Goal: Task Accomplishment & Management: Complete application form

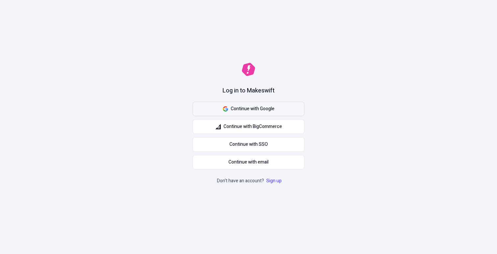
click at [293, 110] on button "Continue with Google" at bounding box center [249, 109] width 112 height 14
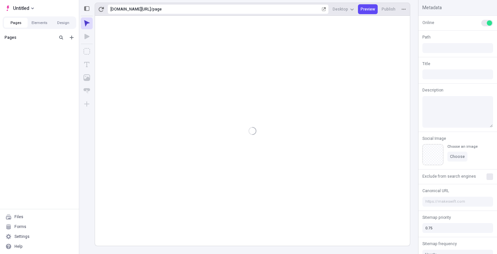
type input "/page"
click at [85, 65] on icon "Text" at bounding box center [87, 64] width 7 height 7
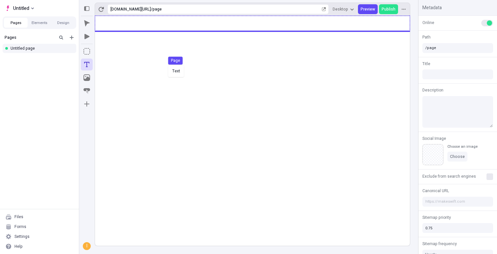
click at [169, 65] on div "Text Page" at bounding box center [248, 127] width 497 height 254
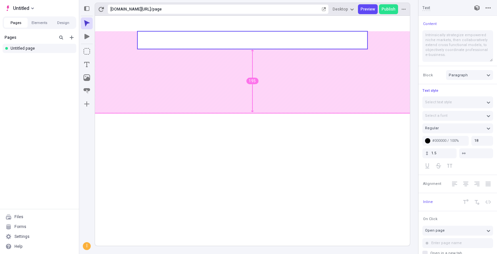
type input "215"
click at [253, 121] on body "Untitled Pages Elements Design Pages Untitled page Files Forms Settings Help [U…" at bounding box center [248, 127] width 497 height 254
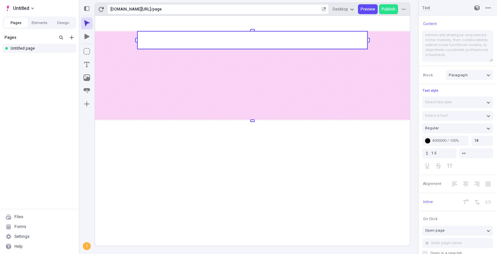
click at [256, 49] on rect at bounding box center [252, 131] width 315 height 230
click at [248, 43] on rect at bounding box center [252, 40] width 230 height 18
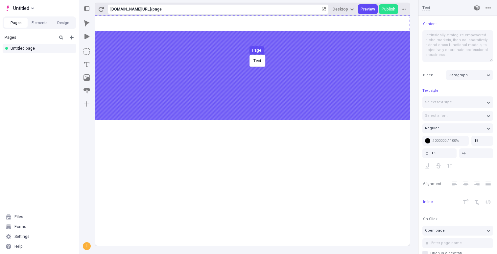
click at [248, 58] on body "Untitled Pages Elements Design Pages Untitled page Files Forms Settings Help [U…" at bounding box center [248, 127] width 497 height 254
click at [230, 71] on body "Untitled Pages Elements Design Pages Untitled page Files Forms Settings Help [U…" at bounding box center [248, 127] width 497 height 254
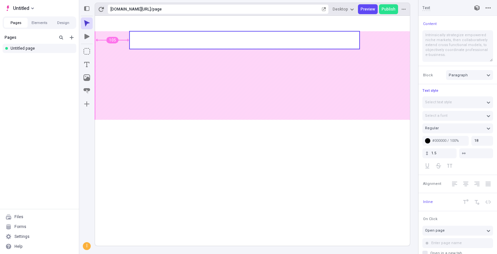
type input "95"
click at [269, 59] on body "Untitled Pages Elements Design Pages Untitled page Files Forms Settings Help [U…" at bounding box center [248, 127] width 497 height 254
click at [331, 43] on rect at bounding box center [241, 40] width 230 height 18
click at [322, 46] on rect at bounding box center [241, 40] width 230 height 18
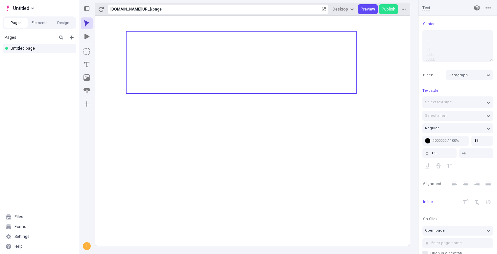
type textarea "lll LL LL LLL LLLL LLLLL LLLLLL"
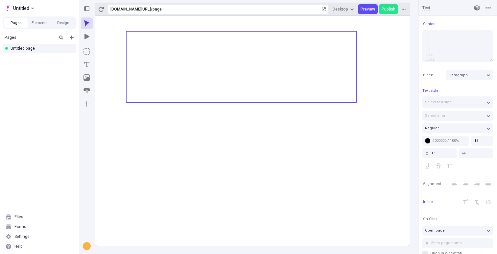
click at [265, 136] on icon at bounding box center [252, 131] width 315 height 230
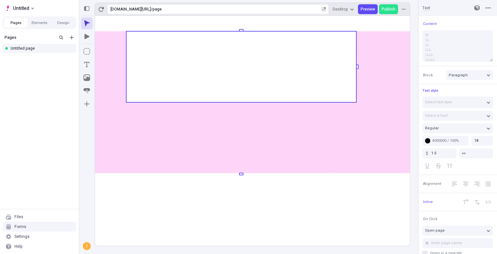
click at [28, 224] on div "Forms" at bounding box center [40, 227] width 74 height 10
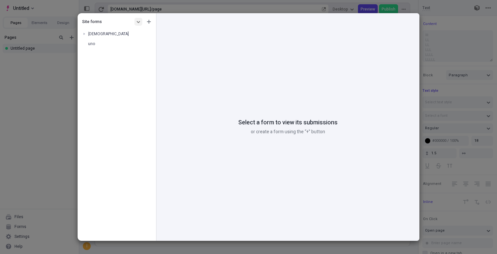
click at [139, 22] on icon "button" at bounding box center [138, 22] width 4 height 4
click at [114, 54] on div "Site forms dsfds uno" at bounding box center [117, 128] width 79 height 225
click at [100, 45] on div "uno" at bounding box center [115, 43] width 54 height 5
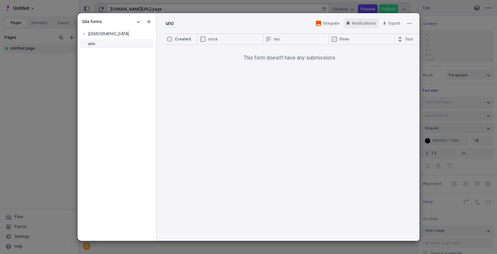
click at [360, 23] on span "Notifications" at bounding box center [364, 23] width 24 height 5
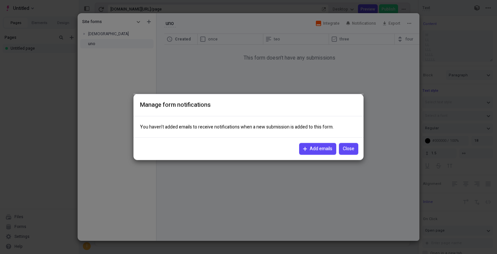
click at [313, 151] on span "Add emails" at bounding box center [321, 148] width 23 height 7
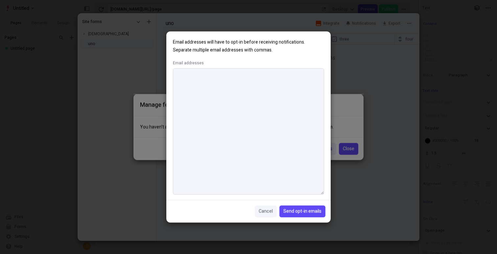
click at [243, 108] on textarea "Email addresses" at bounding box center [248, 131] width 151 height 126
type textarea "[PERSON_NAME][EMAIL_ADDRESS][DOMAIN_NAME]"
click at [307, 215] on button "Send opt-in emails" at bounding box center [303, 212] width 46 height 12
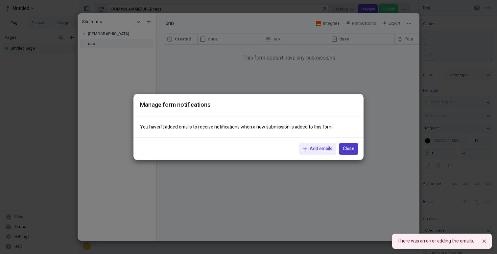
click at [348, 150] on span "Close" at bounding box center [349, 148] width 12 height 7
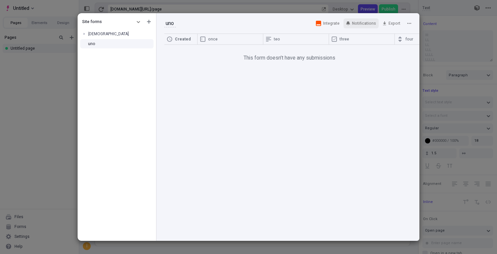
click at [364, 24] on span "Notifications" at bounding box center [364, 23] width 24 height 5
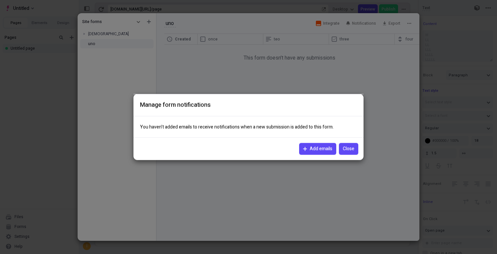
click at [306, 151] on span "Add emails" at bounding box center [317, 148] width 29 height 7
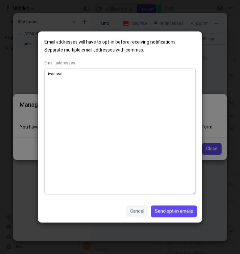
click at [134, 84] on textarea "ivanasd" at bounding box center [119, 131] width 151 height 126
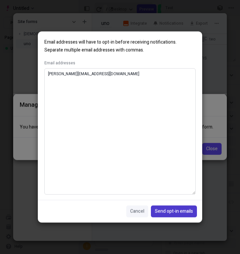
type textarea "[PERSON_NAME][EMAIL_ADDRESS][DOMAIN_NAME]"
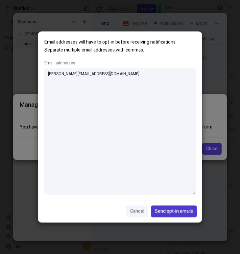
click at [176, 211] on span "Send opt-in emails" at bounding box center [174, 211] width 38 height 7
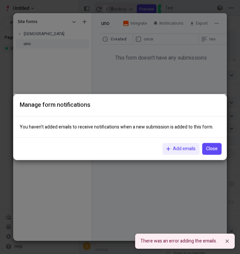
click at [158, 72] on div "Manage form notifications You haven’t added emails to receive notifications whe…" at bounding box center [120, 127] width 240 height 254
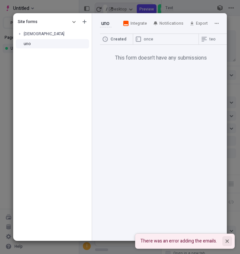
click at [228, 239] on icon "Notifications (F8)" at bounding box center [227, 240] width 3 height 3
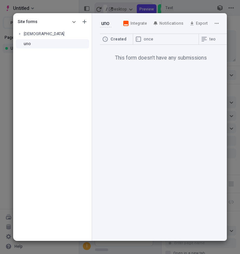
click at [5, 114] on div "Site forms [DEMOGRAPHIC_DATA] uno uno uno Integrate Notifications Export Create…" at bounding box center [120, 127] width 240 height 254
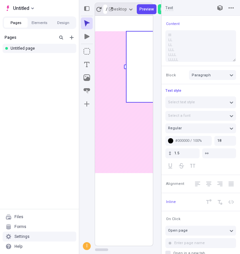
click at [20, 238] on div "Settings" at bounding box center [21, 236] width 15 height 5
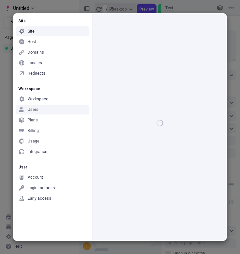
click at [59, 108] on div "Users" at bounding box center [53, 110] width 74 height 10
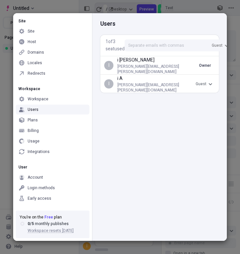
click at [131, 64] on p "i [PERSON_NAME]" at bounding box center [158, 60] width 82 height 7
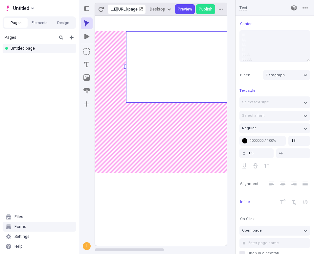
click at [34, 230] on div "Forms" at bounding box center [40, 227] width 74 height 10
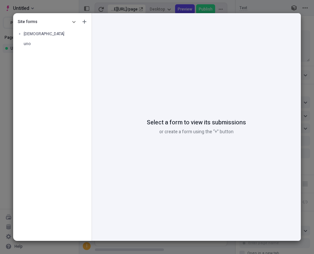
click at [6, 165] on div "Site forms dsfds uno Select a form to view its submissions or create a form usi…" at bounding box center [157, 127] width 314 height 254
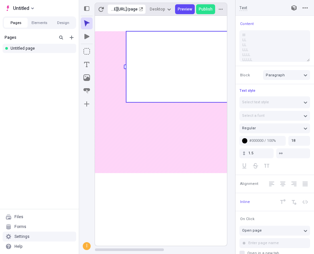
click at [26, 235] on div "Settings" at bounding box center [21, 236] width 15 height 5
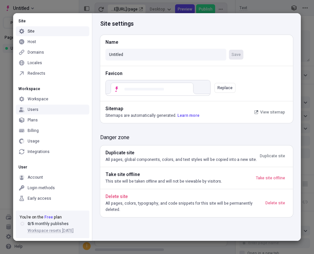
click at [42, 108] on div "Users" at bounding box center [53, 110] width 74 height 10
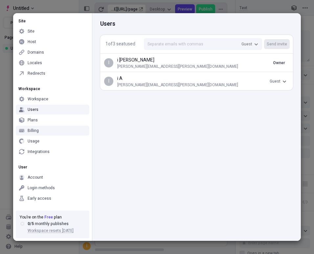
click at [8, 147] on div "Site Site Host Domains Locales Redirects Workspace Workspace Users Plans Billin…" at bounding box center [157, 127] width 314 height 254
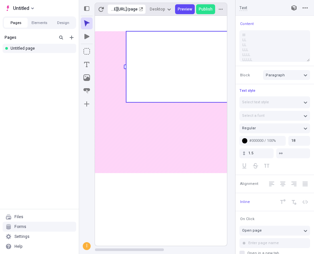
click at [20, 227] on div "Forms" at bounding box center [20, 226] width 12 height 5
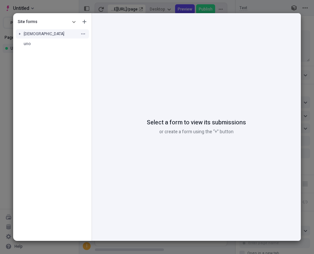
click at [22, 35] on div at bounding box center [19, 33] width 9 height 9
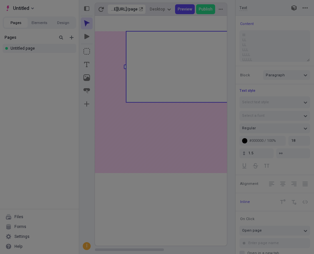
click at [4, 138] on div "Site forms dsfds uno Select a form to view its submissions or create a form usi…" at bounding box center [157, 127] width 314 height 254
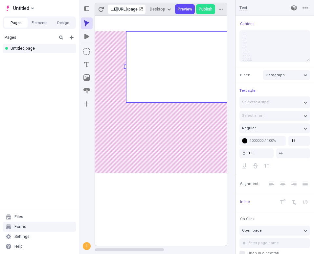
click at [23, 227] on div "Forms" at bounding box center [20, 226] width 12 height 5
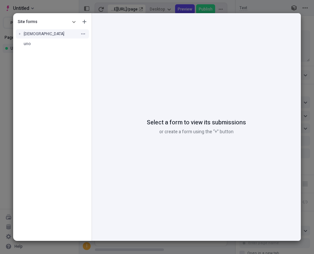
click at [50, 38] on div "[DEMOGRAPHIC_DATA]" at bounding box center [52, 34] width 79 height 10
click at [42, 44] on div "uno" at bounding box center [51, 43] width 54 height 5
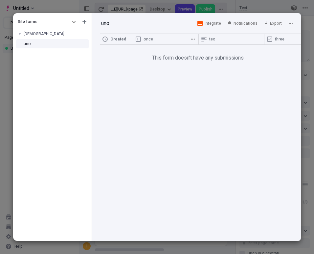
click at [153, 39] on span "once" at bounding box center [165, 39] width 43 height 5
click at [210, 40] on span "teo" at bounding box center [230, 39] width 43 height 5
click at [261, 41] on button "button" at bounding box center [259, 39] width 8 height 8
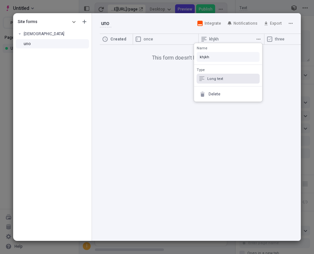
type input "khjkh"
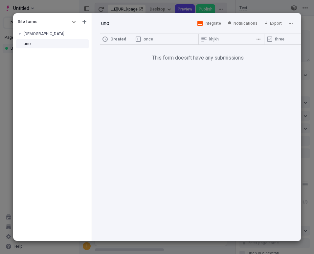
click at [284, 97] on div "Created once khjkh three four five six seven eith This form doesn’t have any su…" at bounding box center [196, 137] width 209 height 207
click at [192, 41] on icon "button" at bounding box center [193, 39] width 4 height 4
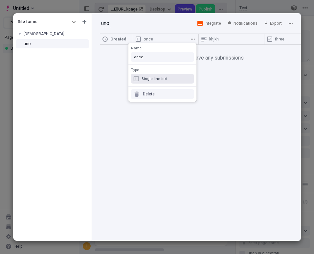
click at [148, 95] on div "Delete" at bounding box center [149, 93] width 12 height 5
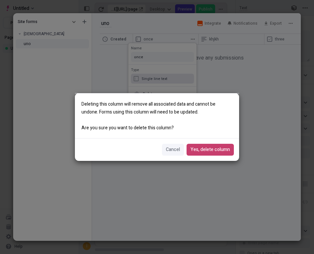
click at [213, 155] on button "Yes, delete column" at bounding box center [210, 150] width 47 height 12
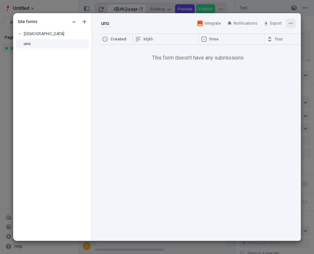
click at [294, 23] on button "button" at bounding box center [291, 23] width 10 height 10
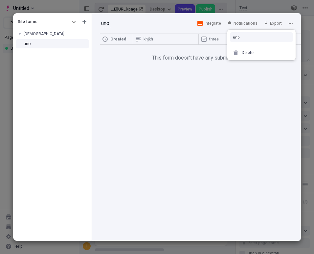
click at [213, 30] on div "uno uno Integrate Notifications Export" at bounding box center [196, 23] width 209 height 20
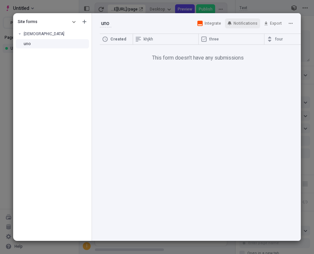
click at [245, 24] on span "Notifications" at bounding box center [246, 23] width 24 height 5
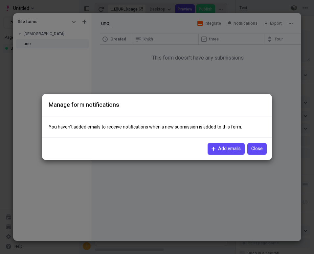
click at [221, 150] on span "Add emails" at bounding box center [229, 148] width 23 height 7
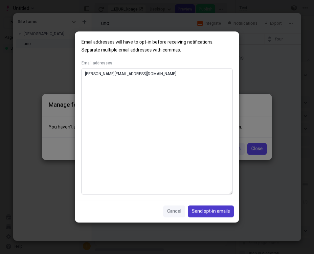
type textarea "[PERSON_NAME][EMAIL_ADDRESS][DOMAIN_NAME]"
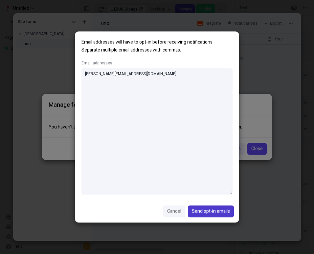
click at [206, 211] on span "Send opt-in emails" at bounding box center [211, 211] width 38 height 7
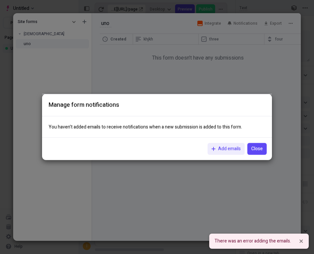
click at [270, 241] on div "There was an error adding the emails." at bounding box center [253, 240] width 77 height 7
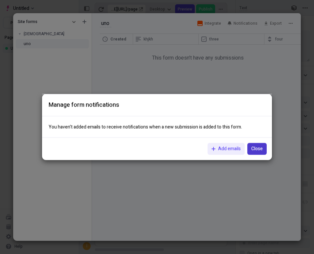
click at [253, 147] on span "Close" at bounding box center [258, 148] width 12 height 7
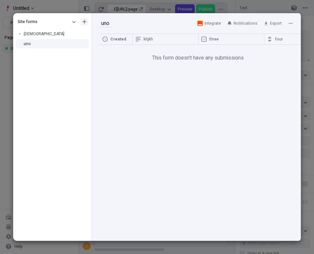
click at [83, 20] on icon "button" at bounding box center [85, 22] width 4 height 4
click at [57, 36] on div "Create form" at bounding box center [54, 33] width 63 height 10
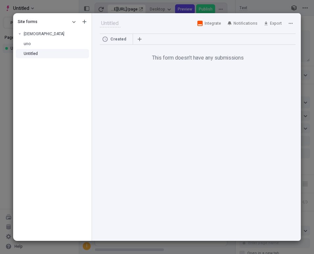
click at [119, 28] on div at bounding box center [147, 23] width 95 height 10
click at [113, 24] on input "text" at bounding box center [110, 23] width 21 height 8
type input "a new one"
click at [132, 89] on div "Created This form doesn’t have any submissions" at bounding box center [196, 137] width 209 height 207
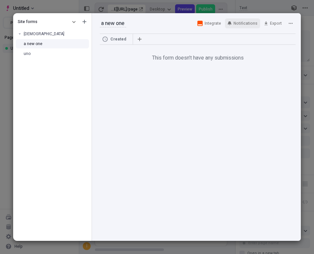
click at [247, 21] on span "Notifications" at bounding box center [246, 23] width 24 height 5
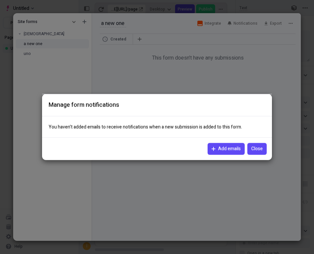
click at [226, 152] on button "Add emails" at bounding box center [226, 149] width 37 height 12
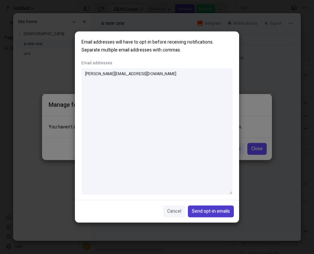
type textarea "[PERSON_NAME][EMAIL_ADDRESS][DOMAIN_NAME]"
click at [222, 214] on span "Send opt-in emails" at bounding box center [211, 211] width 38 height 7
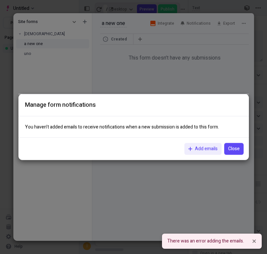
click at [206, 85] on div "Manage form notifications You haven’t added emails to receive notifications whe…" at bounding box center [133, 127] width 267 height 254
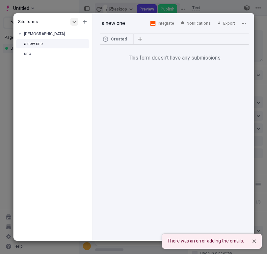
click at [71, 21] on button "button" at bounding box center [74, 22] width 8 height 8
click at [47, 43] on div "Workspace forms" at bounding box center [43, 43] width 63 height 10
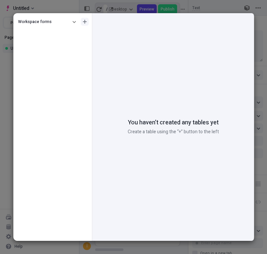
click at [85, 21] on icon "button" at bounding box center [85, 22] width 4 height 4
click at [56, 35] on div "Create form" at bounding box center [54, 33] width 63 height 10
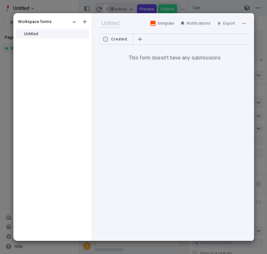
click at [119, 22] on input "text" at bounding box center [110, 23] width 21 height 8
type input "makeswift"
click at [142, 36] on button "button" at bounding box center [140, 39] width 8 height 8
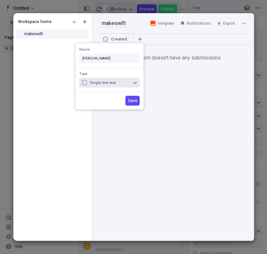
type input "[PERSON_NAME]"
click at [120, 83] on div "Single line text" at bounding box center [110, 82] width 41 height 5
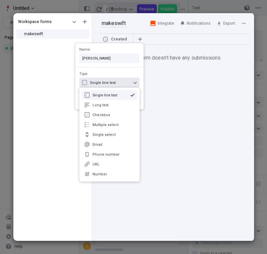
click at [120, 96] on div "Single line text" at bounding box center [110, 95] width 36 height 5
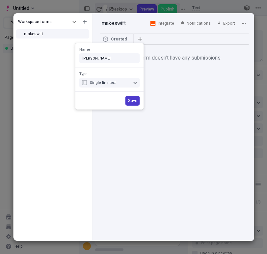
click at [137, 103] on span "Save" at bounding box center [132, 100] width 9 height 5
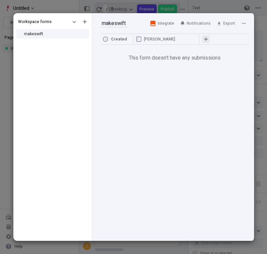
click at [206, 39] on icon "button" at bounding box center [206, 39] width 4 height 4
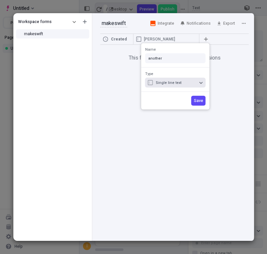
type input "another"
click at [186, 80] on div "Single line text" at bounding box center [176, 82] width 41 height 5
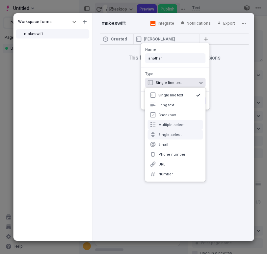
click at [182, 133] on div "Single select" at bounding box center [179, 134] width 42 height 5
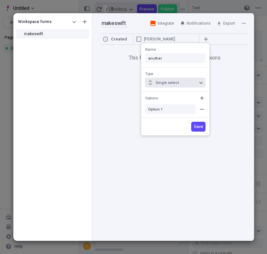
click at [197, 86] on button "Single select" at bounding box center [175, 83] width 61 height 10
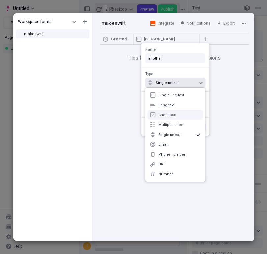
click at [177, 116] on div "Checkbox" at bounding box center [179, 114] width 42 height 5
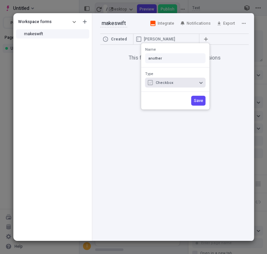
click at [150, 80] on icon "button" at bounding box center [150, 82] width 5 height 5
click at [149, 81] on icon "button" at bounding box center [150, 82] width 5 height 5
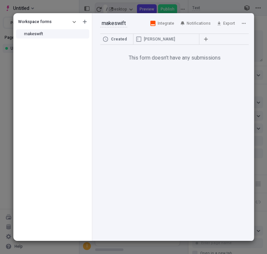
click at [214, 106] on div "Created [PERSON_NAME] This form doesn’t have any submissions" at bounding box center [172, 137] width 161 height 207
click at [191, 39] on icon "button" at bounding box center [193, 39] width 4 height 4
click at [168, 37] on span "[PERSON_NAME]" at bounding box center [165, 39] width 43 height 5
click at [194, 40] on icon "button" at bounding box center [193, 39] width 4 height 4
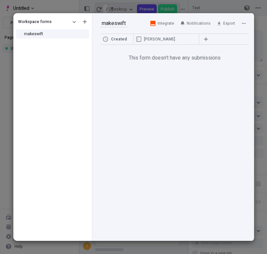
click at [214, 101] on div "Created [PERSON_NAME] This form doesn’t have any submissions" at bounding box center [172, 137] width 161 height 207
click at [194, 25] on span "Notifications" at bounding box center [198, 23] width 24 height 5
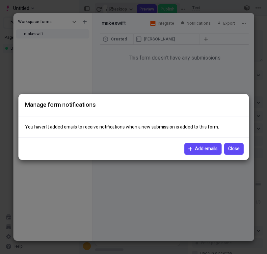
click at [195, 150] on span "Add emails" at bounding box center [206, 148] width 23 height 7
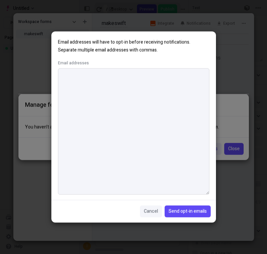
click at [143, 110] on textarea "Email addresses" at bounding box center [133, 131] width 151 height 126
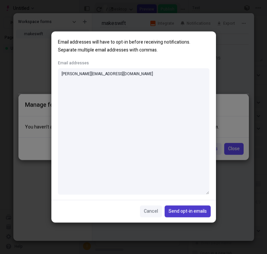
type textarea "[PERSON_NAME][EMAIL_ADDRESS][DOMAIN_NAME]"
click at [185, 211] on span "Send opt-in emails" at bounding box center [187, 211] width 38 height 7
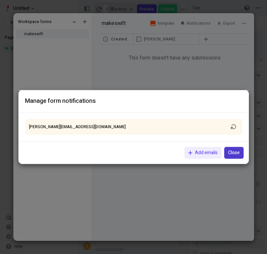
click at [234, 157] on button "Close" at bounding box center [233, 153] width 19 height 12
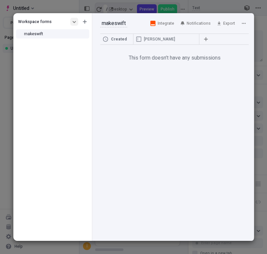
click at [71, 22] on button "button" at bounding box center [74, 22] width 8 height 8
click at [37, 32] on div "Site forms" at bounding box center [43, 33] width 63 height 10
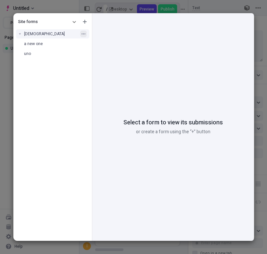
click at [85, 34] on button "button" at bounding box center [83, 34] width 7 height 7
click at [113, 54] on div "Delete" at bounding box center [112, 51] width 12 height 5
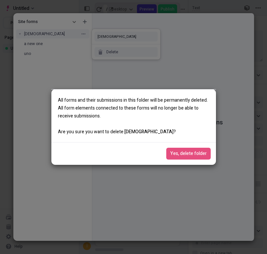
click at [193, 164] on div "Yes, delete folder" at bounding box center [133, 153] width 164 height 23
click at [193, 155] on span "Yes, delete folder" at bounding box center [188, 153] width 37 height 7
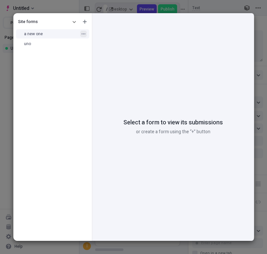
click at [83, 31] on button "button" at bounding box center [83, 34] width 7 height 7
click at [106, 50] on div "Delete" at bounding box center [112, 51] width 12 height 5
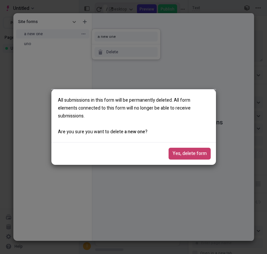
click at [184, 157] on button "Yes, delete form" at bounding box center [189, 154] width 42 height 12
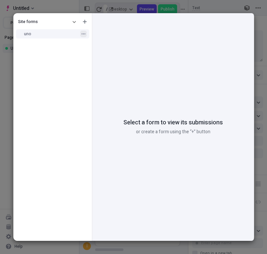
click at [83, 34] on icon "button" at bounding box center [83, 33] width 4 height 1
click at [112, 56] on div "Delete" at bounding box center [125, 52] width 63 height 10
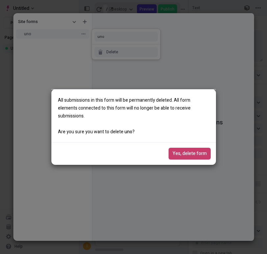
click at [174, 151] on span "Yes, delete form" at bounding box center [189, 153] width 34 height 7
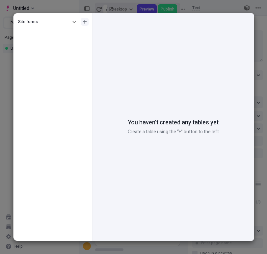
click at [85, 21] on icon "button" at bounding box center [85, 22] width 4 height 4
click at [53, 35] on div "Create form" at bounding box center [46, 33] width 22 height 5
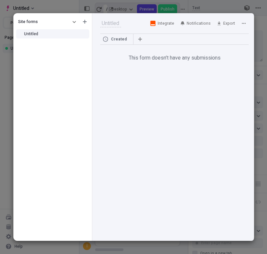
click at [116, 18] on div at bounding box center [123, 23] width 47 height 10
click at [116, 23] on input "text" at bounding box center [110, 23] width 21 height 8
type input "fallback"
click at [140, 40] on icon "button" at bounding box center [140, 39] width 4 height 4
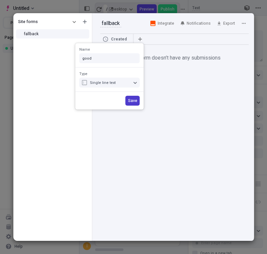
type input "good"
click at [130, 99] on span "Save" at bounding box center [132, 100] width 9 height 5
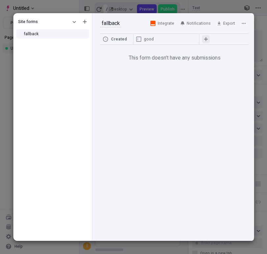
click at [209, 38] on button "button" at bounding box center [206, 39] width 8 height 8
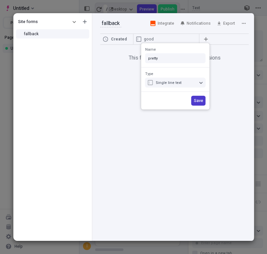
type input "pretty"
click at [202, 103] on span "Save" at bounding box center [198, 100] width 9 height 5
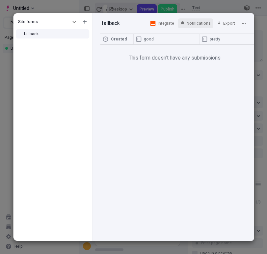
click at [189, 21] on span "Notifications" at bounding box center [198, 23] width 24 height 5
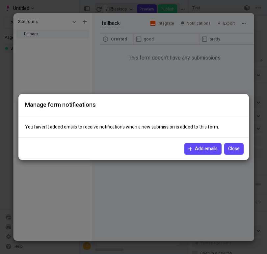
click at [211, 147] on span "Add emails" at bounding box center [206, 148] width 23 height 7
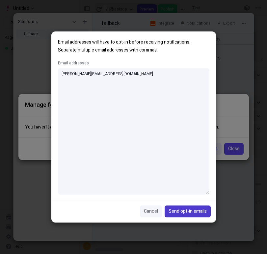
type textarea "[PERSON_NAME][EMAIL_ADDRESS][DOMAIN_NAME]"
click at [185, 216] on button "Send opt-in emails" at bounding box center [187, 212] width 46 height 12
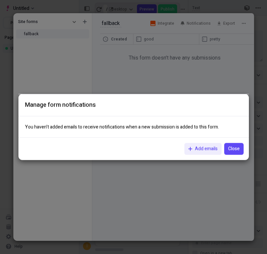
click at [141, 81] on div "Manage form notifications You haven’t added emails to receive notifications whe…" at bounding box center [133, 127] width 267 height 254
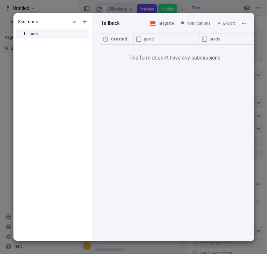
click at [64, 20] on div "Site forms" at bounding box center [43, 21] width 50 height 5
click at [71, 19] on button "button" at bounding box center [74, 22] width 8 height 8
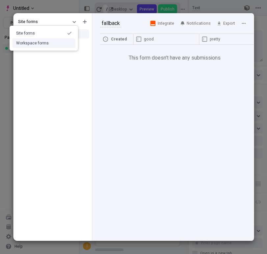
click at [51, 43] on div "Workspace forms" at bounding box center [43, 43] width 63 height 10
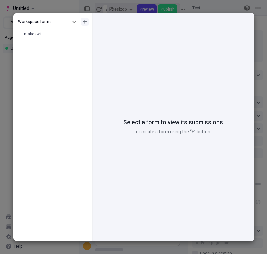
click at [83, 20] on icon "button" at bounding box center [85, 22] width 4 height 4
click at [59, 35] on div "Create form" at bounding box center [54, 33] width 63 height 10
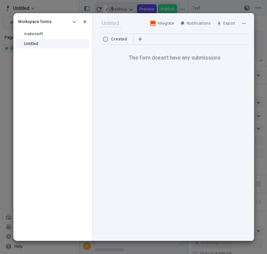
click at [106, 26] on input "text" at bounding box center [110, 23] width 21 height 8
type input "ninemonths"
click at [142, 39] on button "button" at bounding box center [140, 39] width 8 height 8
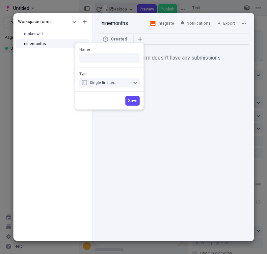
type input "k"
type input "like"
click at [135, 104] on button "Save" at bounding box center [132, 101] width 14 height 10
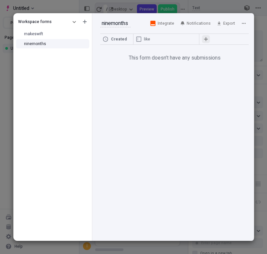
click at [203, 38] on button "button" at bounding box center [206, 39] width 8 height 8
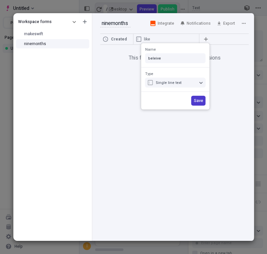
type input "beleive"
click at [201, 102] on span "Save" at bounding box center [198, 100] width 9 height 5
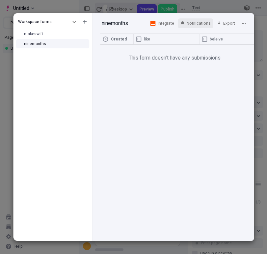
click at [203, 21] on span "Notifications" at bounding box center [198, 23] width 24 height 5
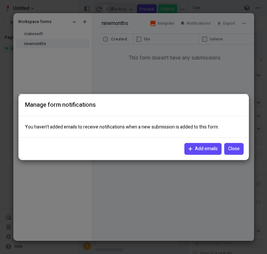
click at [193, 148] on span "Add emails" at bounding box center [202, 148] width 29 height 7
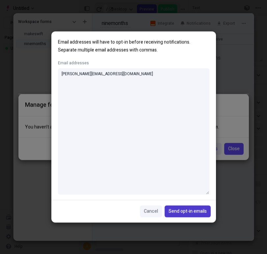
type textarea "[PERSON_NAME][EMAIL_ADDRESS][DOMAIN_NAME]"
click at [175, 209] on span "Send opt-in emails" at bounding box center [187, 211] width 38 height 7
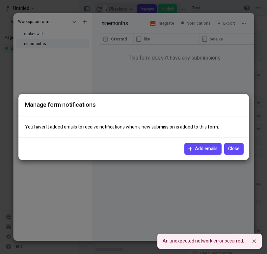
click at [193, 151] on span "Add emails" at bounding box center [202, 148] width 29 height 7
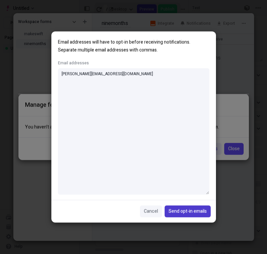
type textarea "[PERSON_NAME][EMAIL_ADDRESS][DOMAIN_NAME]"
click at [195, 209] on span "Send opt-in emails" at bounding box center [187, 211] width 38 height 7
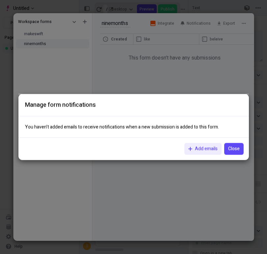
drag, startPoint x: 206, startPoint y: 153, endPoint x: 217, endPoint y: 94, distance: 60.6
click at [217, 94] on div "Manage form notifications You haven’t added emails to receive notifications whe…" at bounding box center [133, 127] width 230 height 66
click at [188, 65] on div "Manage form notifications You haven’t added emails to receive notifications whe…" at bounding box center [133, 127] width 267 height 254
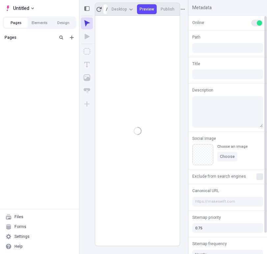
type input "/page"
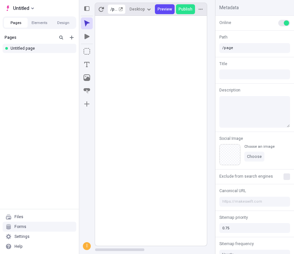
click at [37, 226] on div "Forms" at bounding box center [40, 227] width 74 height 10
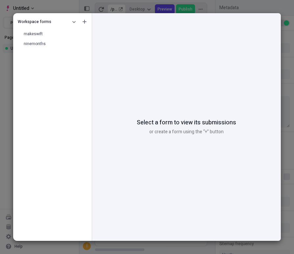
click at [74, 15] on div "Workspace forms makeswift ninemonths" at bounding box center [52, 127] width 79 height 228
click at [74, 19] on button "button" at bounding box center [74, 22] width 8 height 8
click at [47, 33] on div "Site forms" at bounding box center [43, 33] width 63 height 10
click at [86, 22] on button "button" at bounding box center [85, 22] width 8 height 8
click at [61, 36] on div "Create form" at bounding box center [54, 33] width 63 height 10
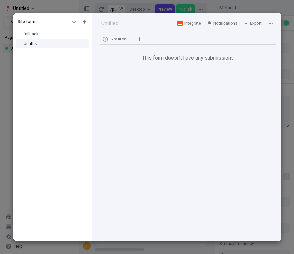
click at [109, 22] on input "text" at bounding box center [110, 23] width 21 height 8
type input "minion"
click at [132, 80] on div "Created This form doesn’t have any submissions" at bounding box center [186, 137] width 189 height 207
click at [141, 38] on icon "button" at bounding box center [140, 39] width 4 height 4
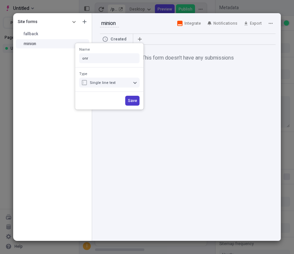
type input "onr"
click at [126, 100] on button "Save" at bounding box center [132, 101] width 14 height 10
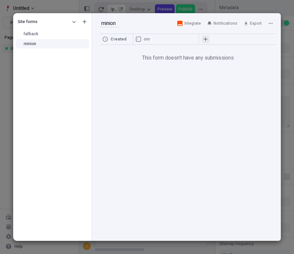
click at [204, 40] on icon "button" at bounding box center [206, 39] width 4 height 4
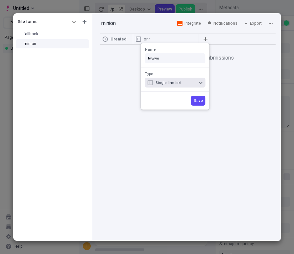
type input "twwwo"
click at [197, 85] on button "Single line text" at bounding box center [175, 83] width 61 height 10
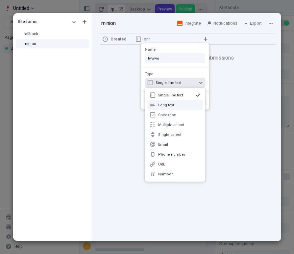
click at [185, 103] on div "Long text" at bounding box center [179, 105] width 42 height 5
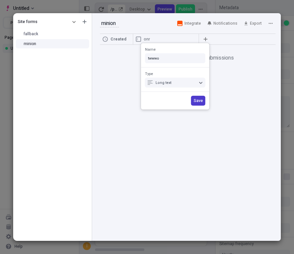
click at [197, 102] on span "Save" at bounding box center [198, 100] width 9 height 5
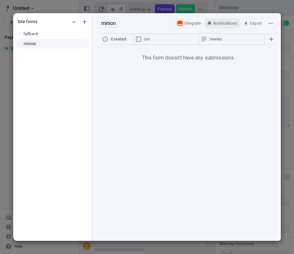
click at [228, 23] on span "Notifications" at bounding box center [225, 23] width 24 height 5
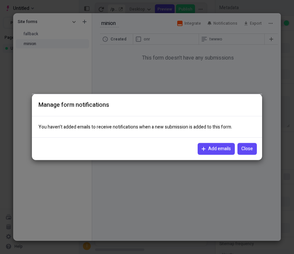
click at [212, 152] on span "Add emails" at bounding box center [219, 148] width 23 height 7
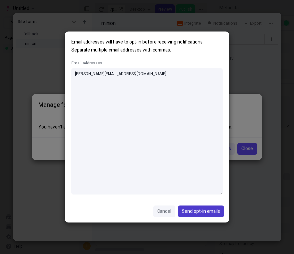
type textarea "[PERSON_NAME][EMAIL_ADDRESS][DOMAIN_NAME]"
click at [214, 211] on span "Send opt-in emails" at bounding box center [201, 211] width 38 height 7
